Goal: Find specific page/section: Find specific page/section

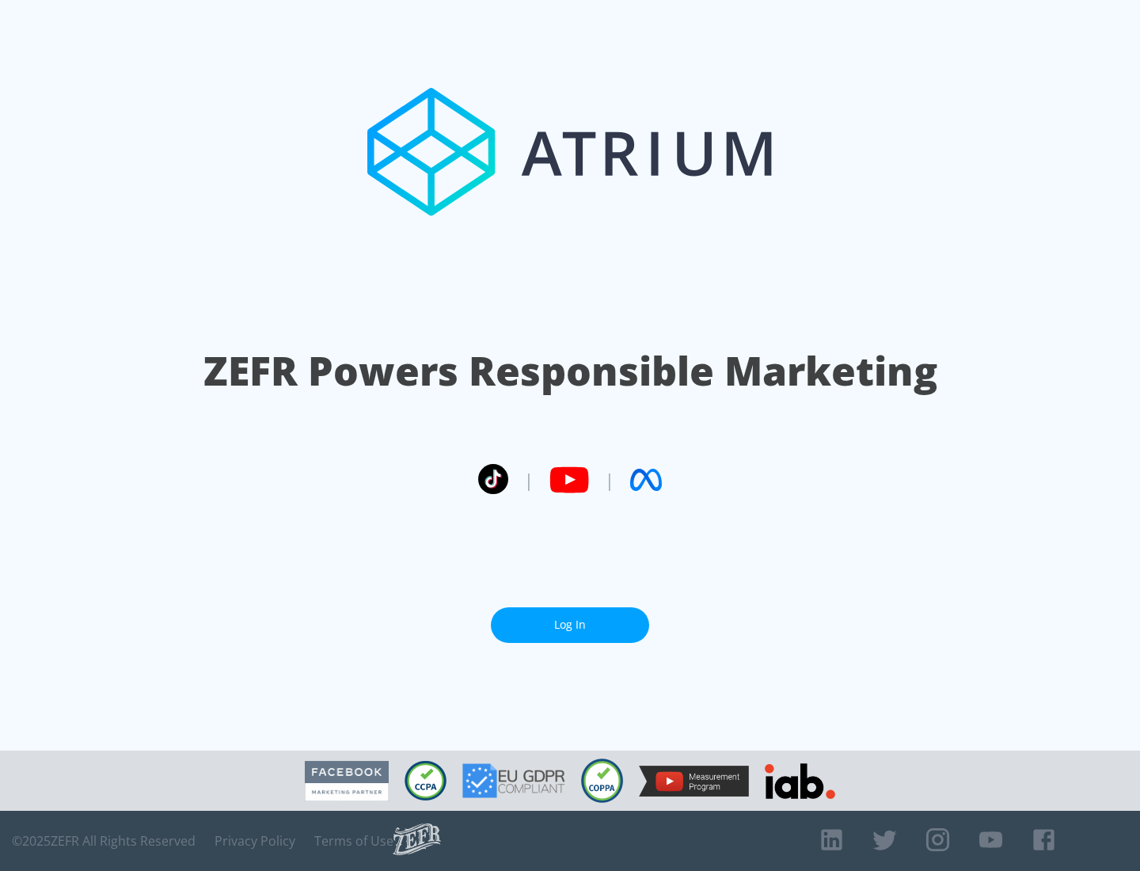
click at [570, 625] on link "Log In" at bounding box center [570, 625] width 158 height 36
